Goal: Information Seeking & Learning: Learn about a topic

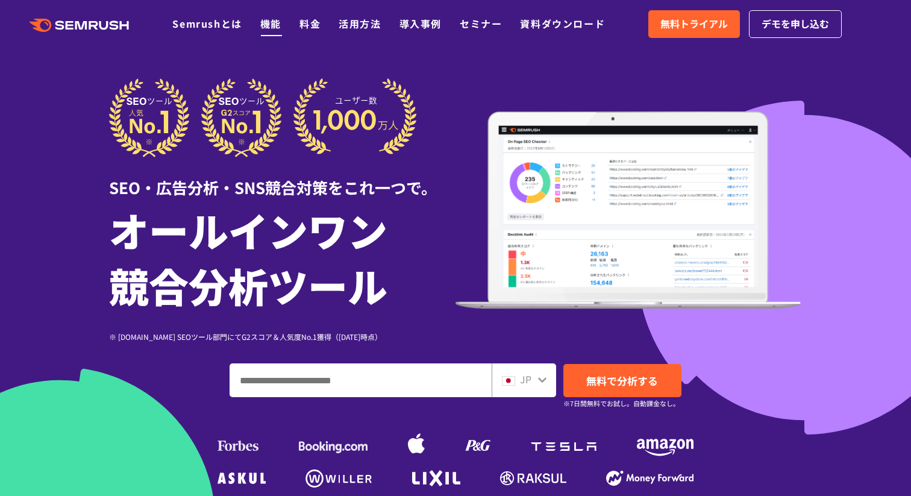
click at [277, 30] on link "機能" at bounding box center [270, 23] width 21 height 14
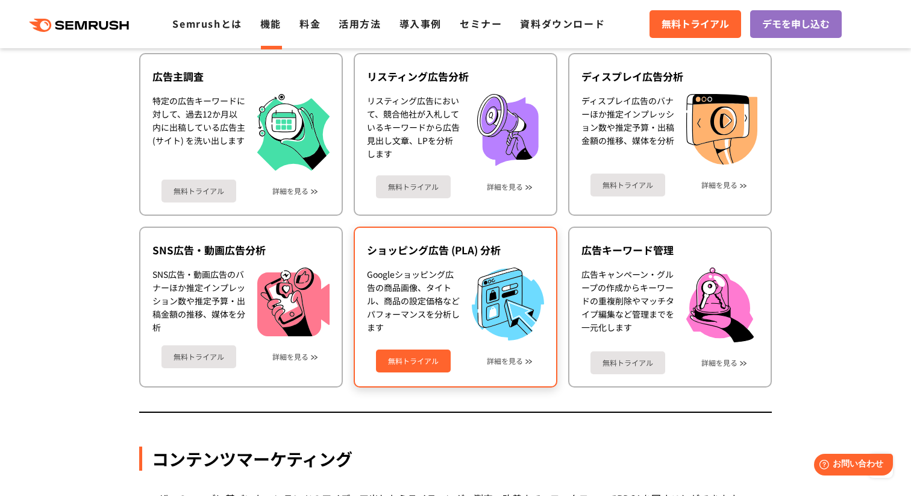
scroll to position [1171, 0]
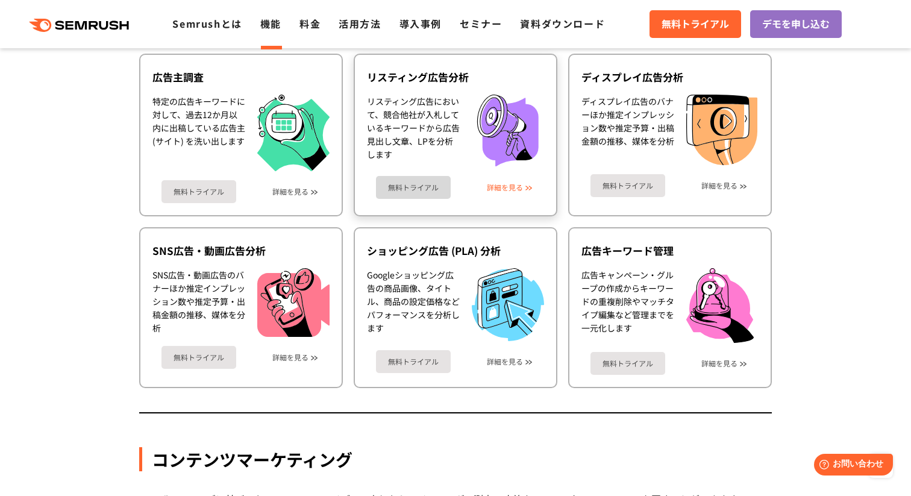
click at [499, 189] on link "詳細を見る" at bounding box center [505, 187] width 36 height 8
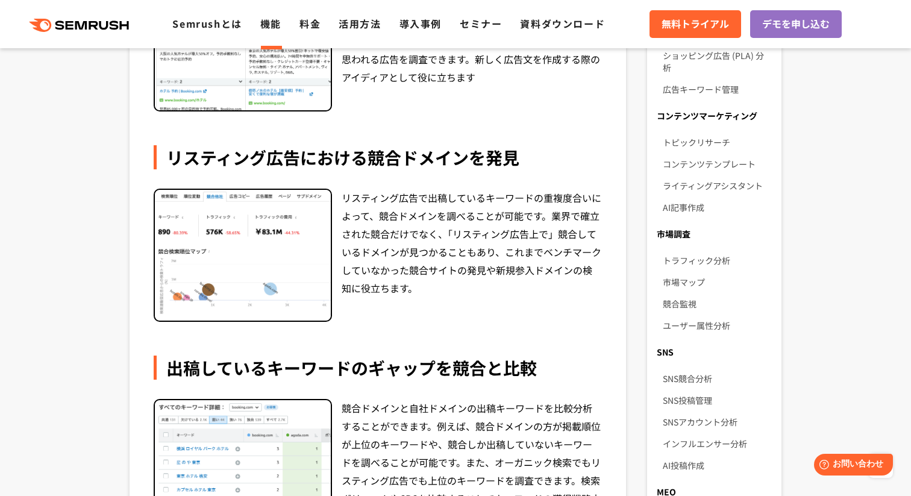
scroll to position [622, 0]
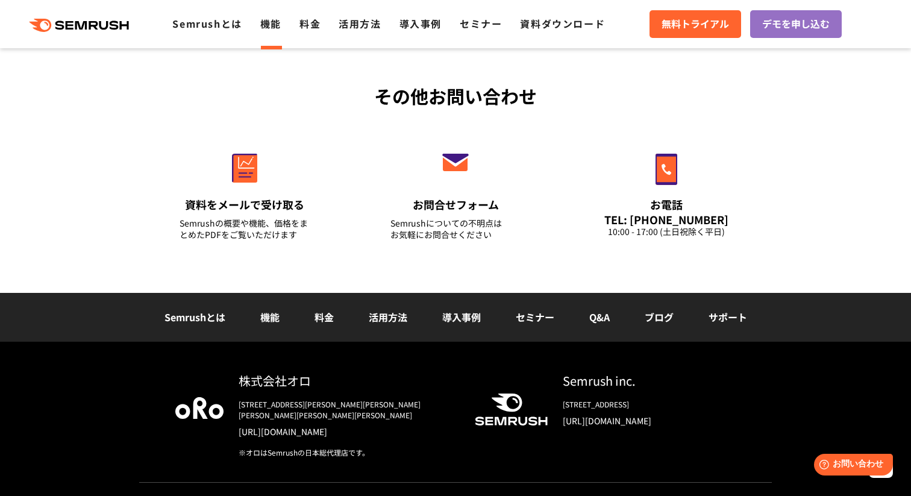
scroll to position [4137, 0]
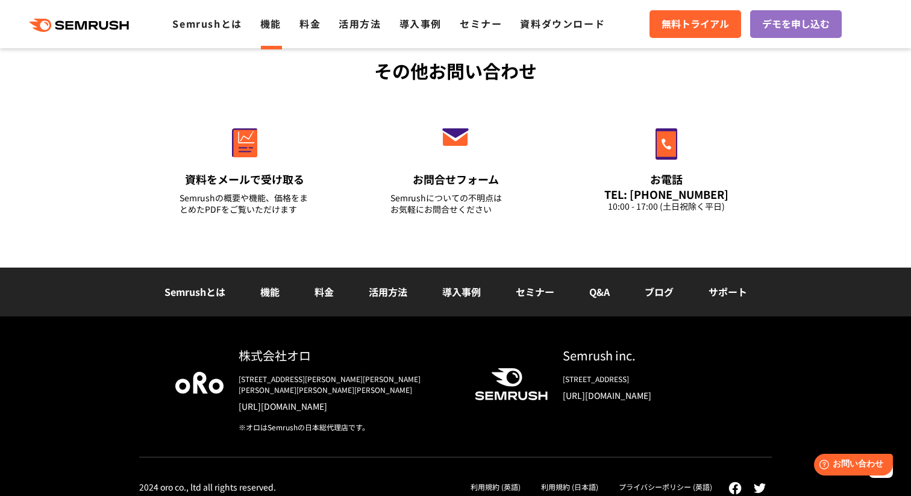
click at [311, 34] on div ".cls {fill: #FF642D;} .cls {fill: #FF642D;} Semrushとは 機能 料金 活用方法 導入事例 セミナー 資料ダウ…" at bounding box center [455, 24] width 911 height 36
click at [311, 24] on link "料金" at bounding box center [309, 23] width 21 height 14
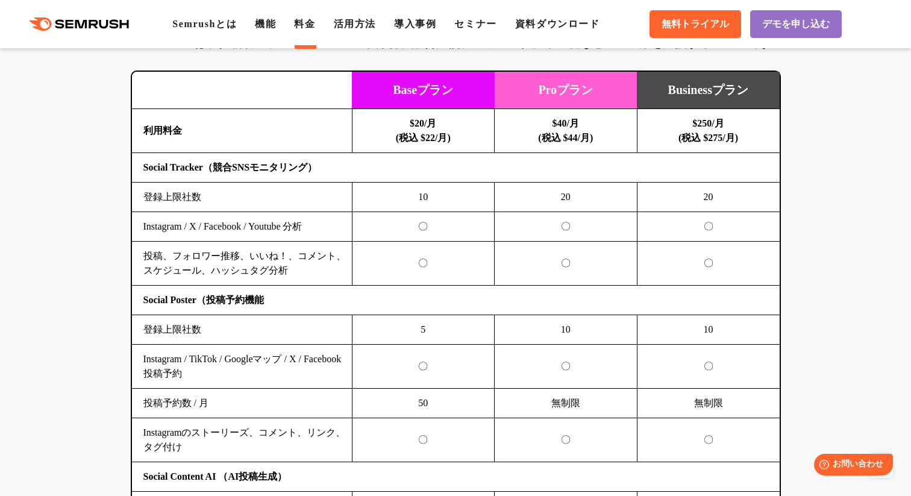
scroll to position [2497, 0]
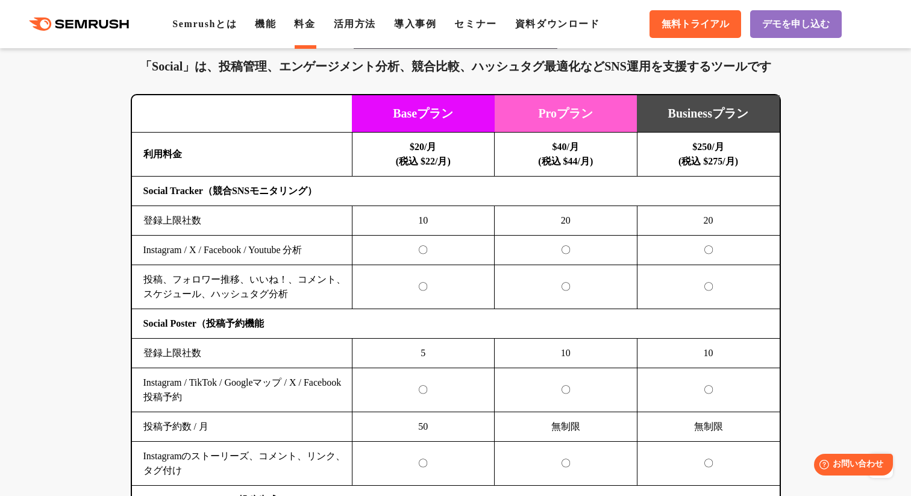
click at [124, 26] on icon ".cls {fill: #FF642D;}" at bounding box center [80, 23] width 136 height 13
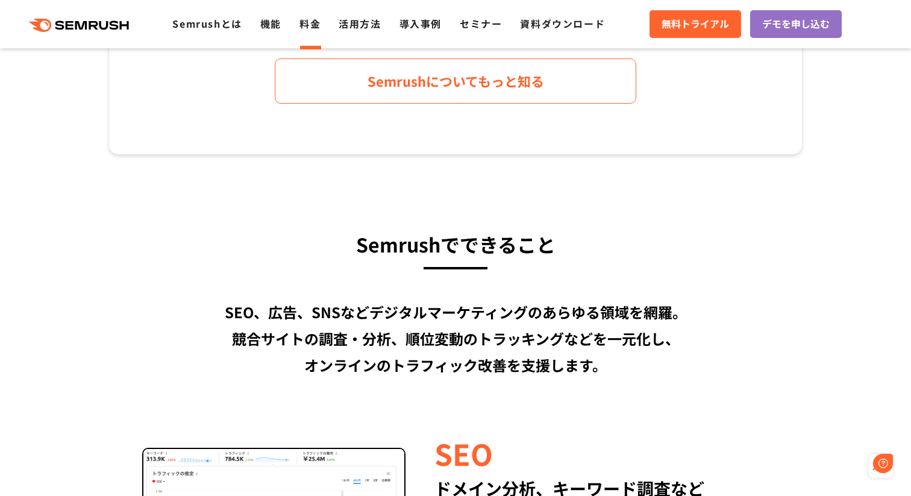
click at [314, 27] on link "料金" at bounding box center [309, 23] width 21 height 14
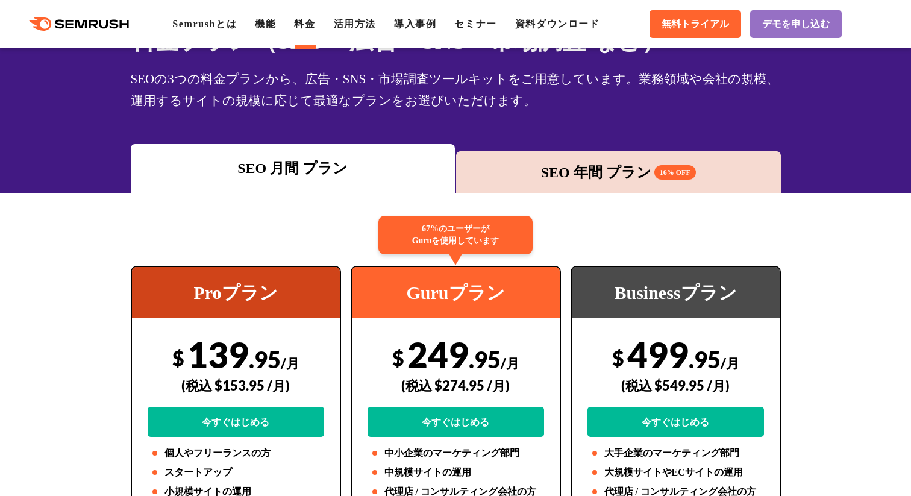
scroll to position [82, 0]
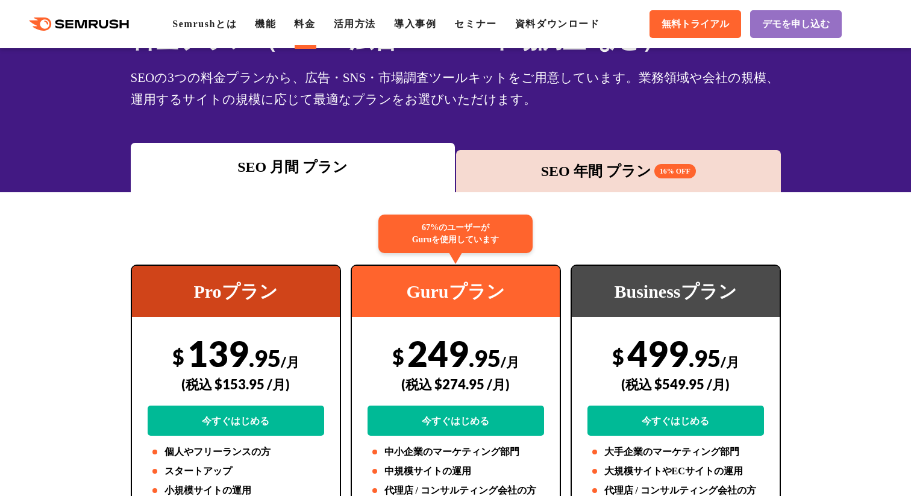
click at [566, 189] on div "SEO 年間 プラン 16% OFF" at bounding box center [618, 171] width 325 height 42
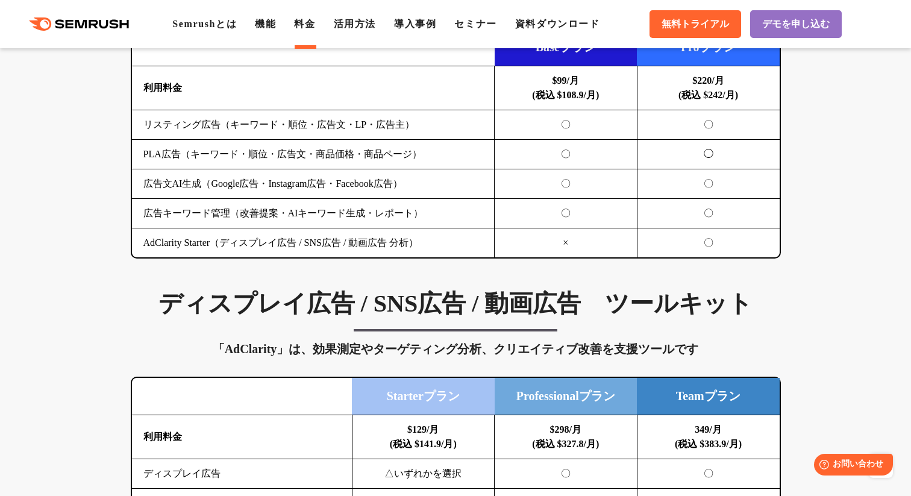
scroll to position [1327, 0]
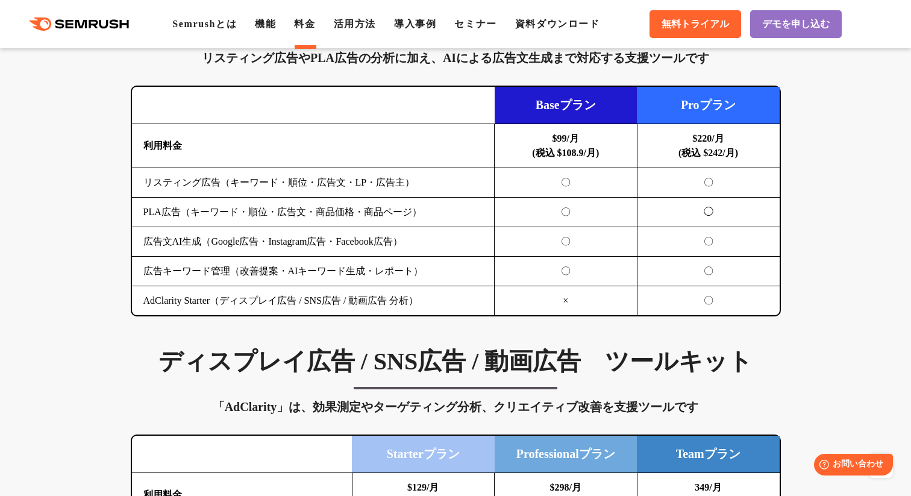
click at [428, 183] on td "リスティング広告（キーワード・順位・広告文・LP・広告主）" at bounding box center [313, 183] width 363 height 30
